Goal: Find specific page/section: Find specific page/section

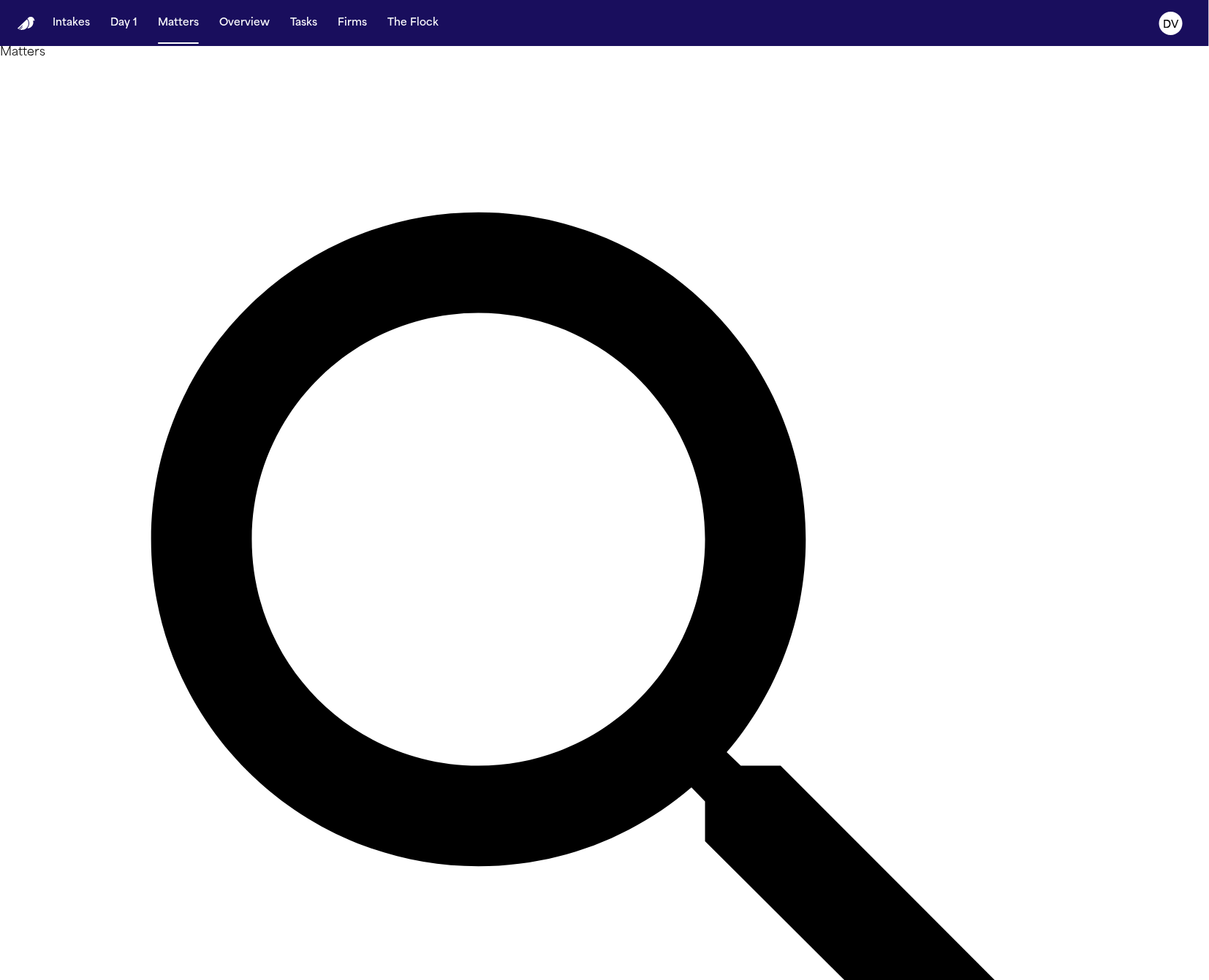
scroll to position [5, 0]
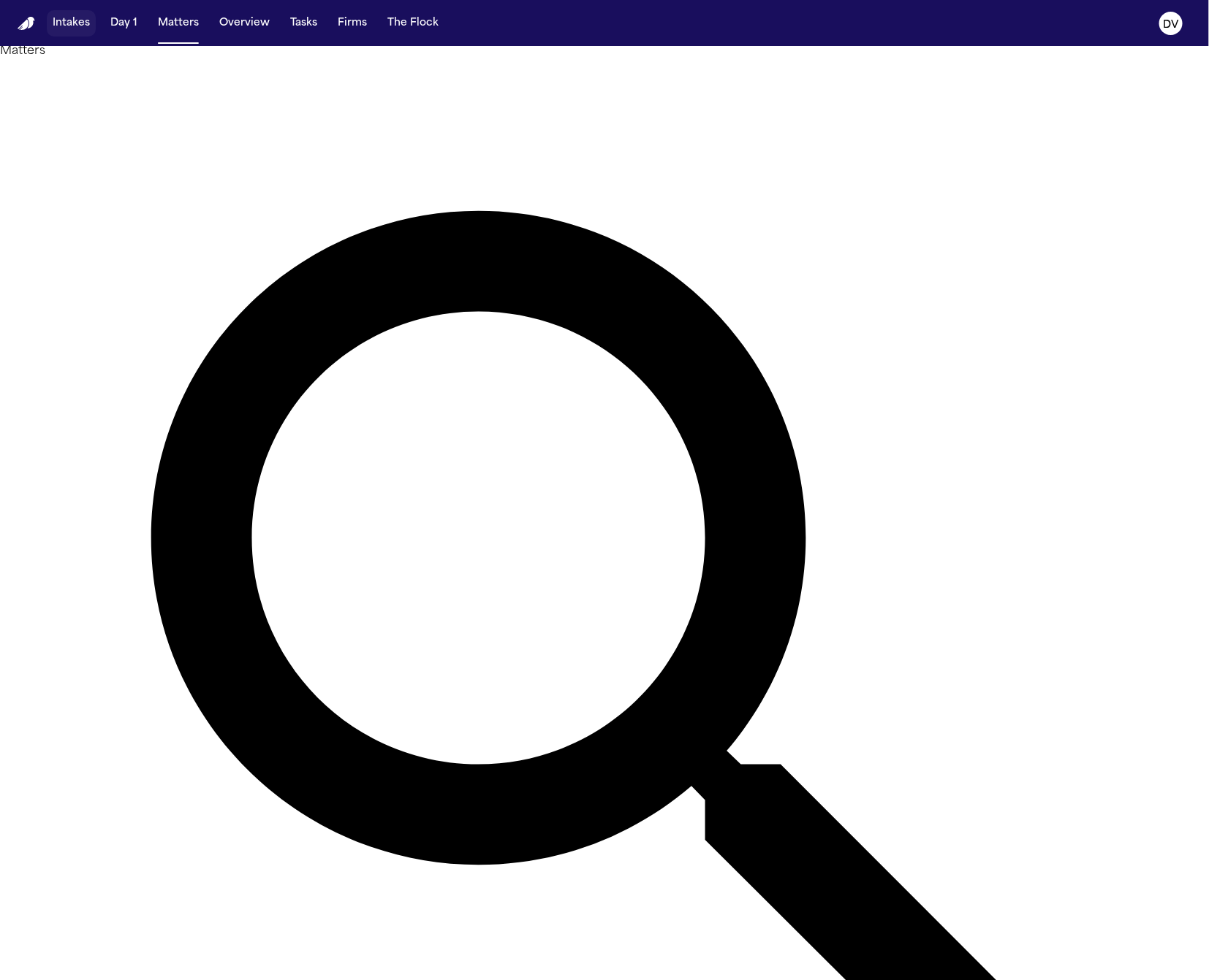
click at [79, 26] on button "Intakes" at bounding box center [71, 23] width 49 height 26
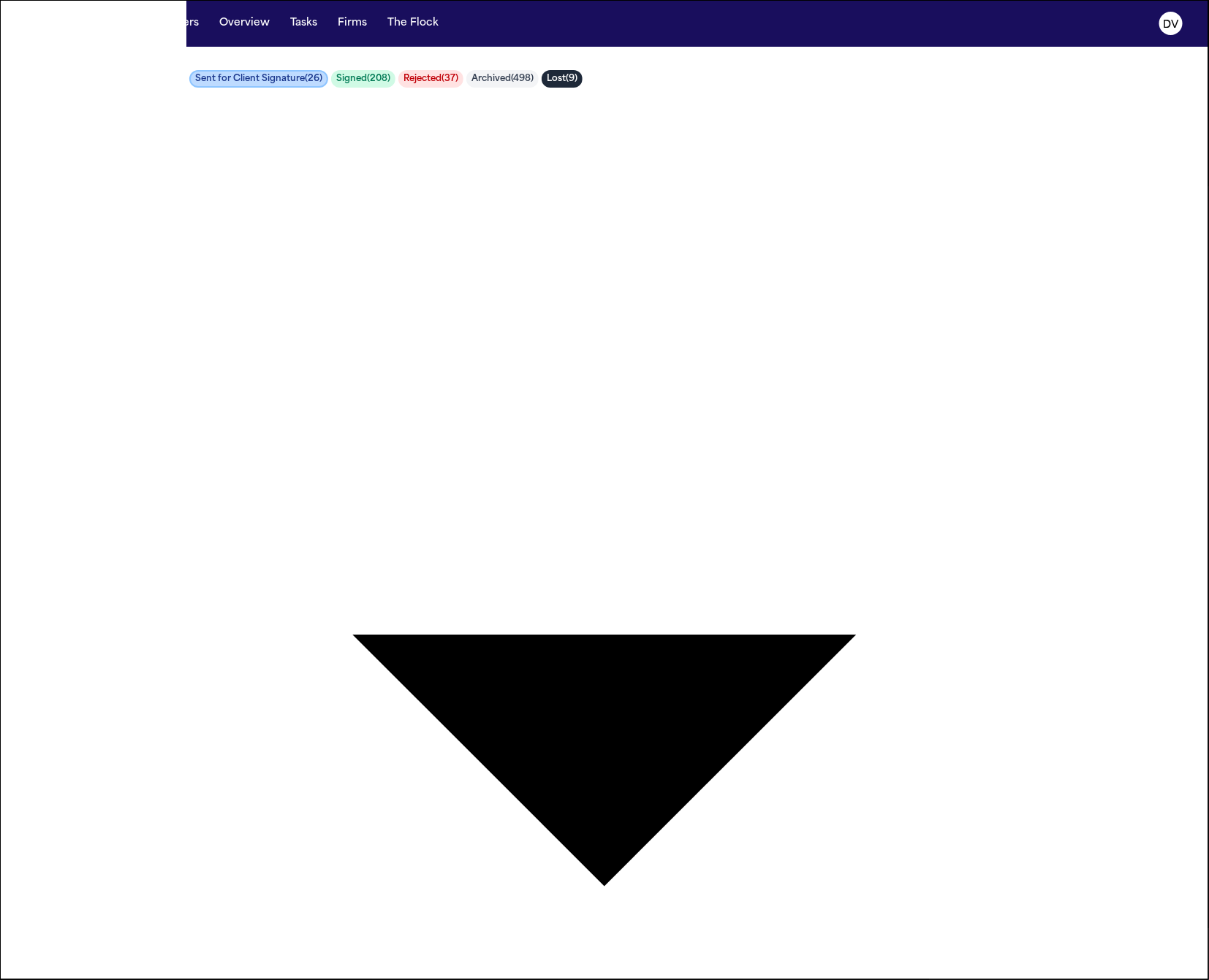
click at [63, 26] on button "Intakes" at bounding box center [71, 23] width 49 height 26
